Goal: Contribute content

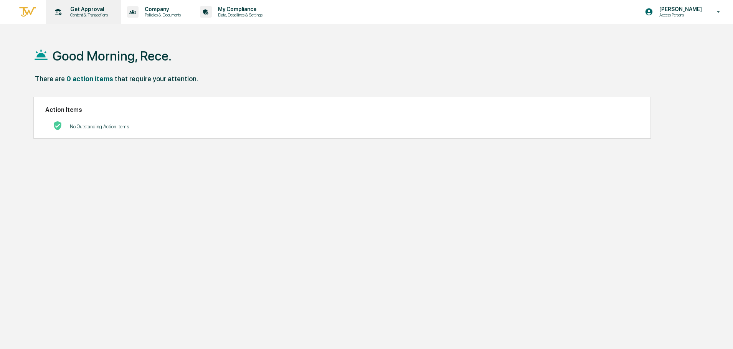
click at [105, 17] on p "Content & Transactions" at bounding box center [88, 14] width 48 height 5
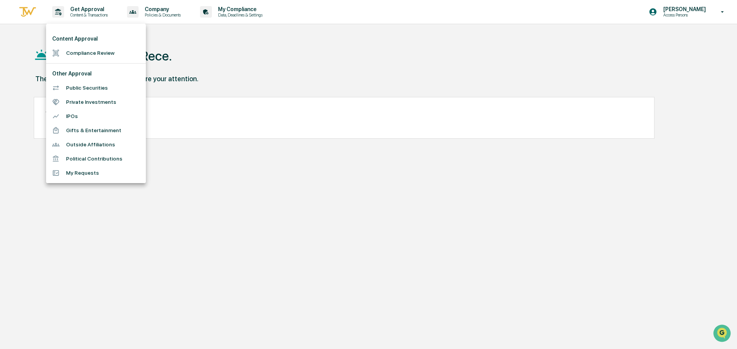
click at [92, 56] on li "Compliance Review" at bounding box center [96, 53] width 100 height 14
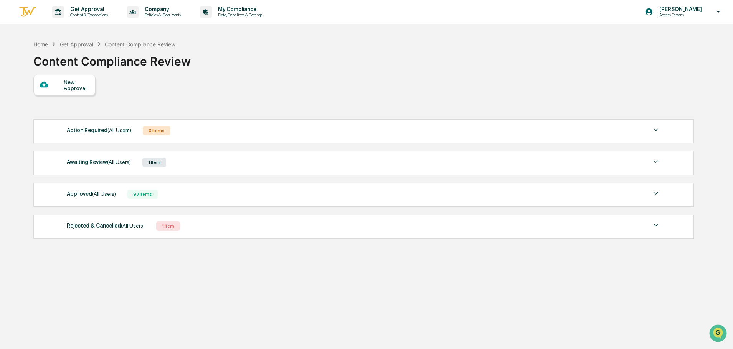
click at [222, 165] on div "Awaiting Review (All Users) 1 Item" at bounding box center [363, 162] width 593 height 11
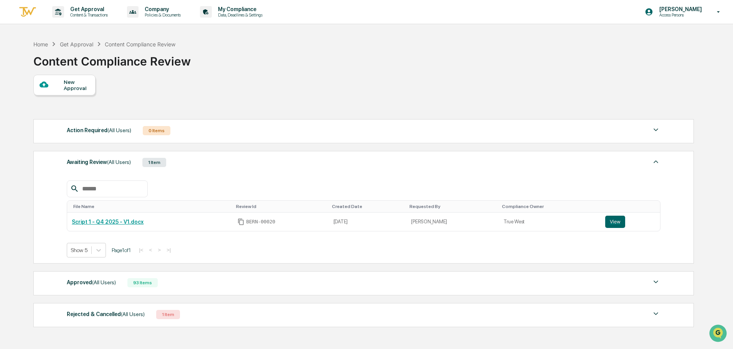
click at [224, 133] on div "Action Required (All Users) 0 Items" at bounding box center [363, 130] width 593 height 11
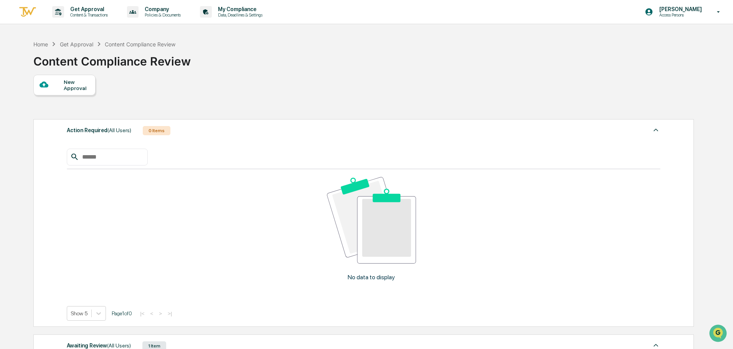
click at [71, 94] on div "New Approval" at bounding box center [64, 85] width 62 height 21
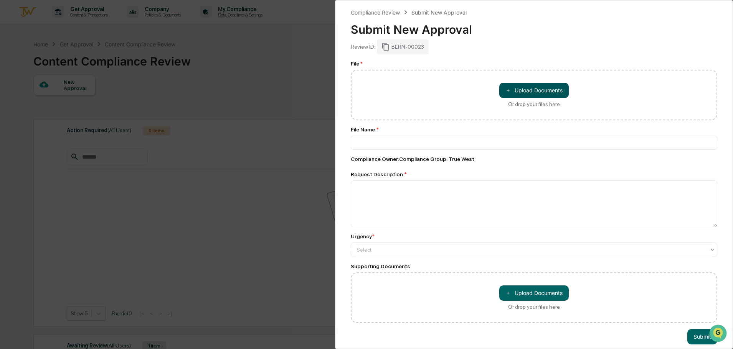
click at [536, 92] on button "＋ Upload Documents" at bounding box center [533, 90] width 69 height 15
type input "**********"
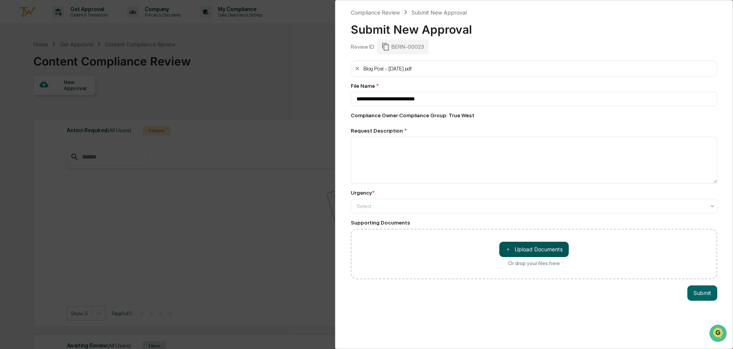
click at [544, 248] on button "＋ Upload Documents" at bounding box center [533, 249] width 69 height 15
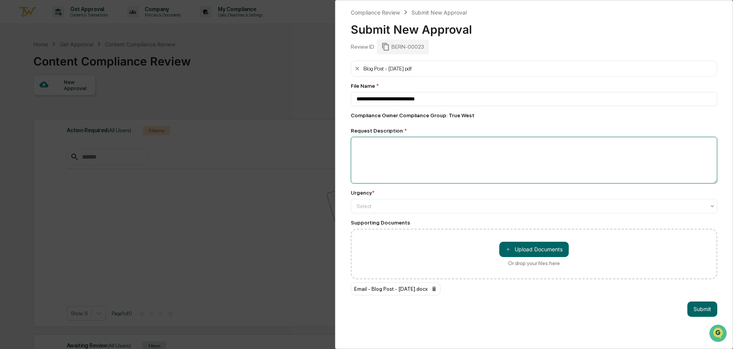
click at [459, 164] on textarea at bounding box center [534, 160] width 366 height 47
type textarea "**********"
click at [528, 209] on div at bounding box center [530, 207] width 349 height 8
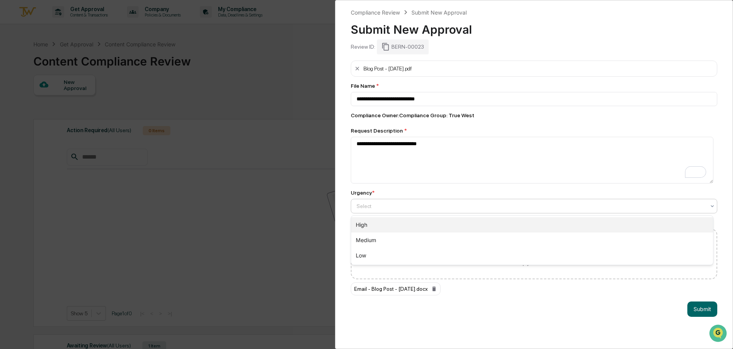
click at [519, 229] on div "High" at bounding box center [532, 224] width 362 height 15
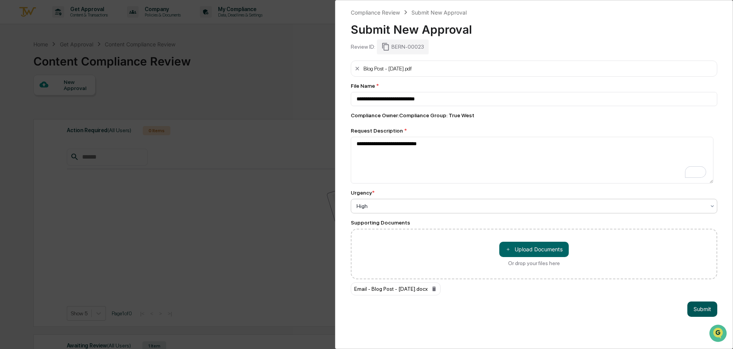
click at [708, 308] on button "Submit" at bounding box center [702, 309] width 30 height 15
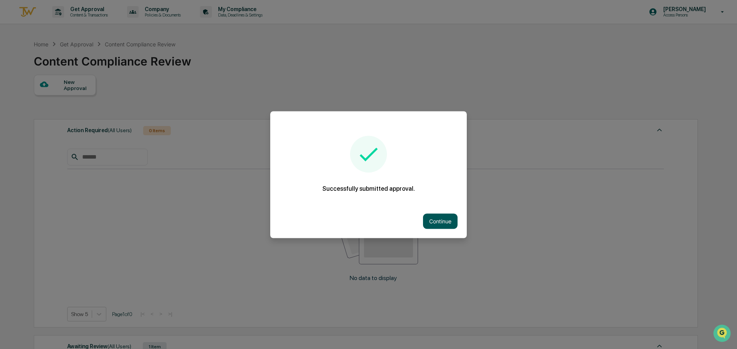
click at [428, 227] on button "Continue" at bounding box center [440, 221] width 35 height 15
